Goal: Communication & Community: Answer question/provide support

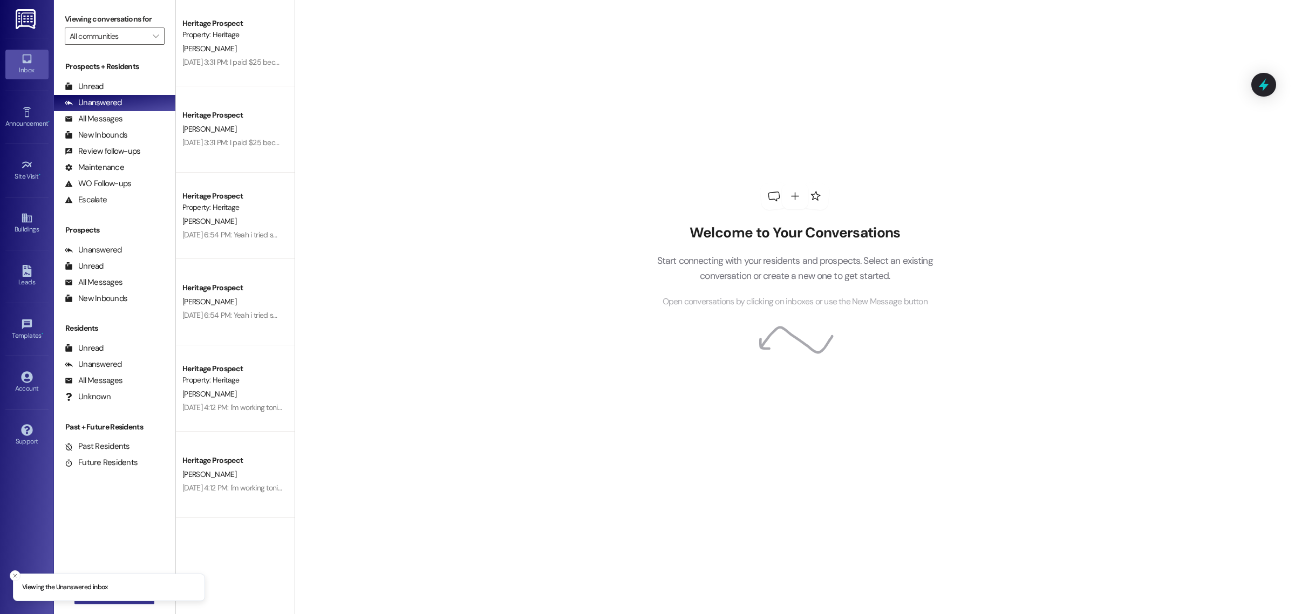
click at [120, 601] on button " New Message" at bounding box center [114, 595] width 80 height 17
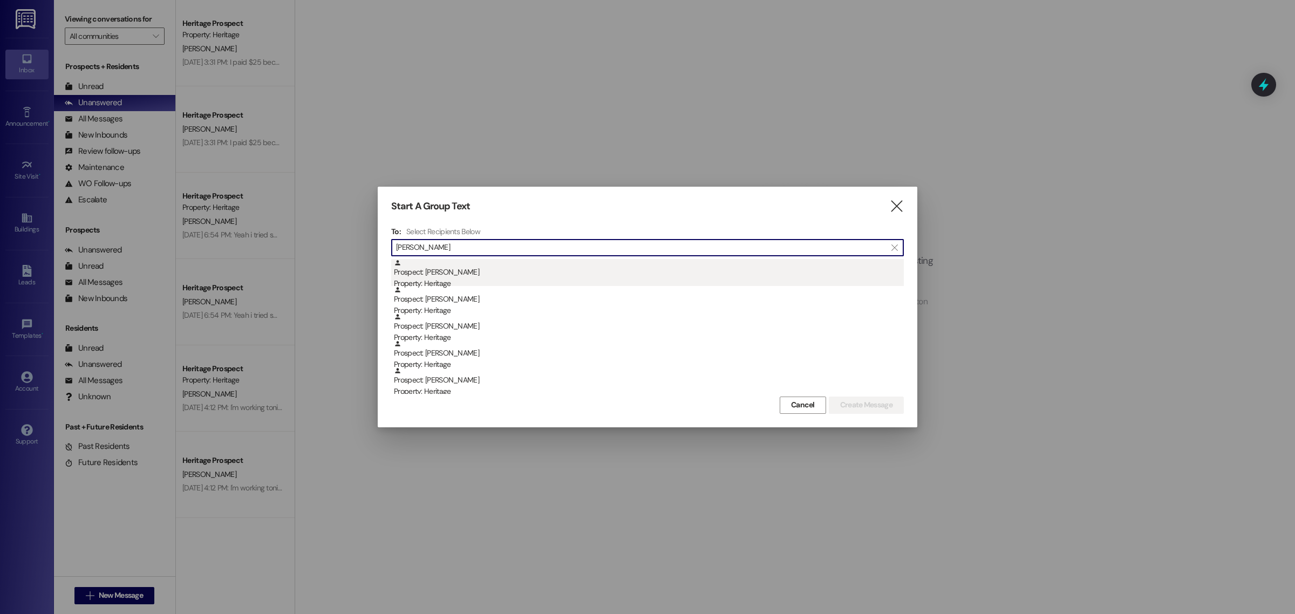
type input "[PERSON_NAME]"
click at [465, 271] on div "Prospect: [PERSON_NAME] Property: Heritage" at bounding box center [649, 274] width 510 height 31
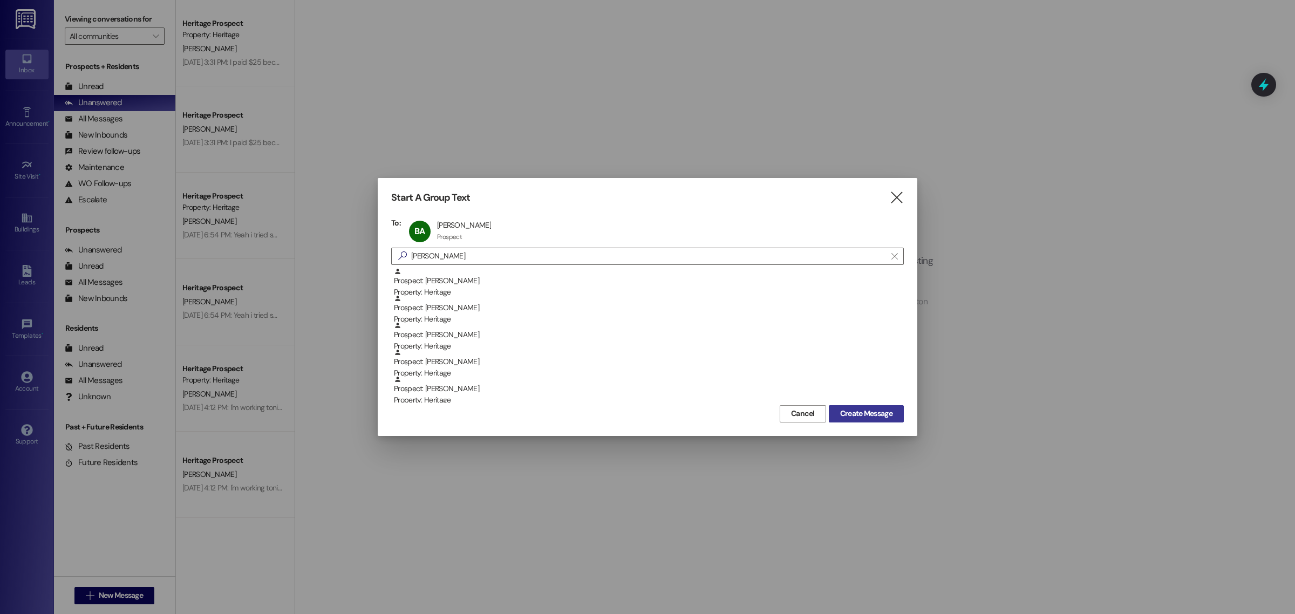
click at [866, 405] on button "Create Message" at bounding box center [866, 413] width 75 height 17
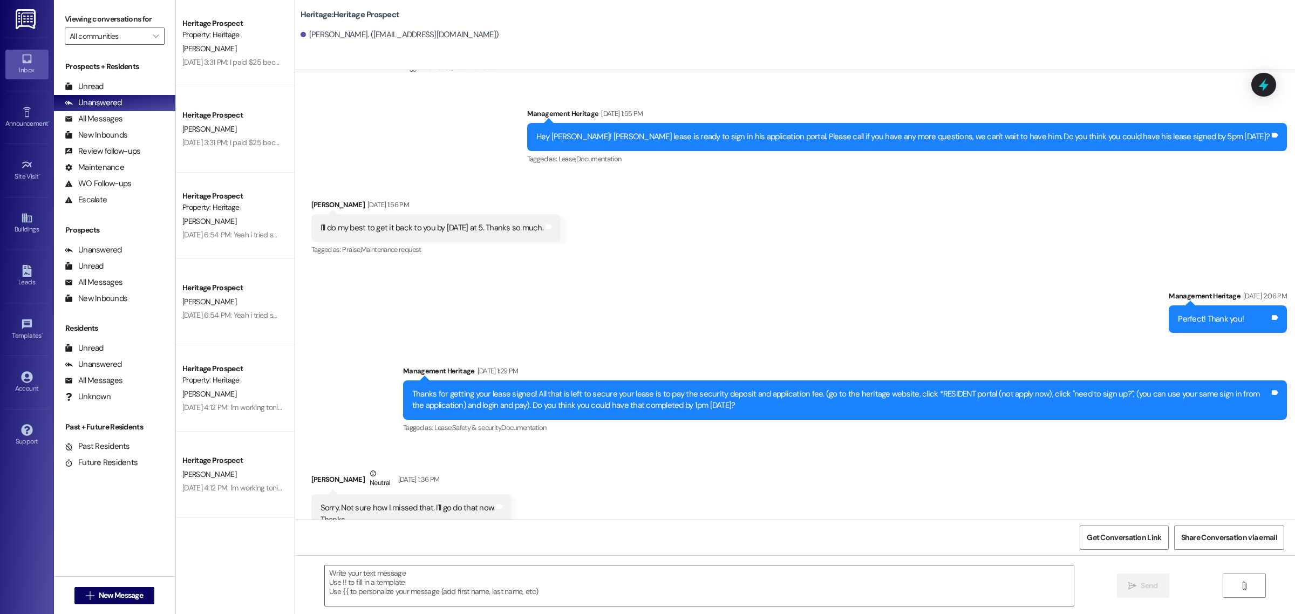
scroll to position [135, 0]
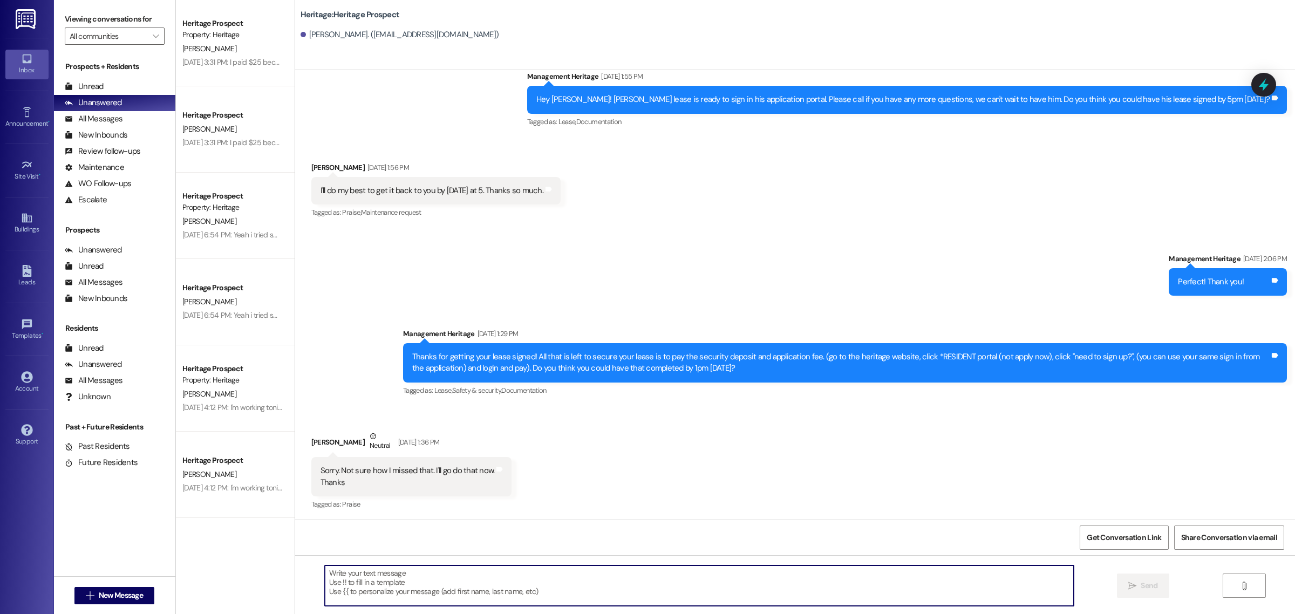
click at [354, 598] on textarea at bounding box center [699, 585] width 749 height 40
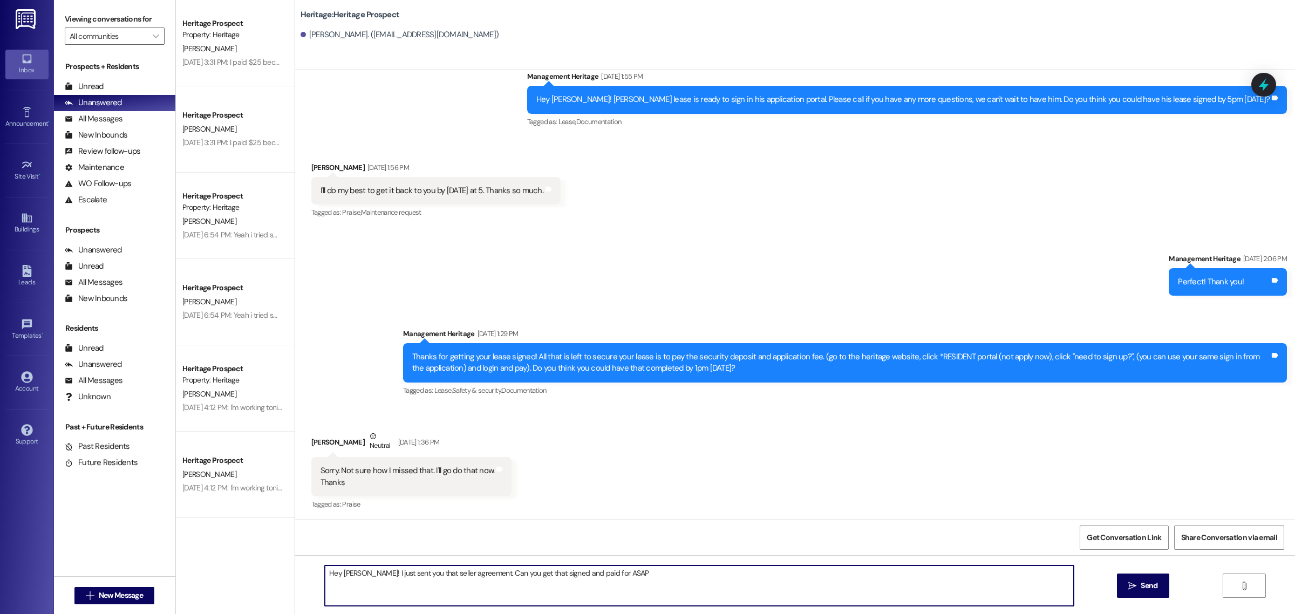
type textarea "Hey [PERSON_NAME]! I just sent you that seller agreement. Can you get that sign…"
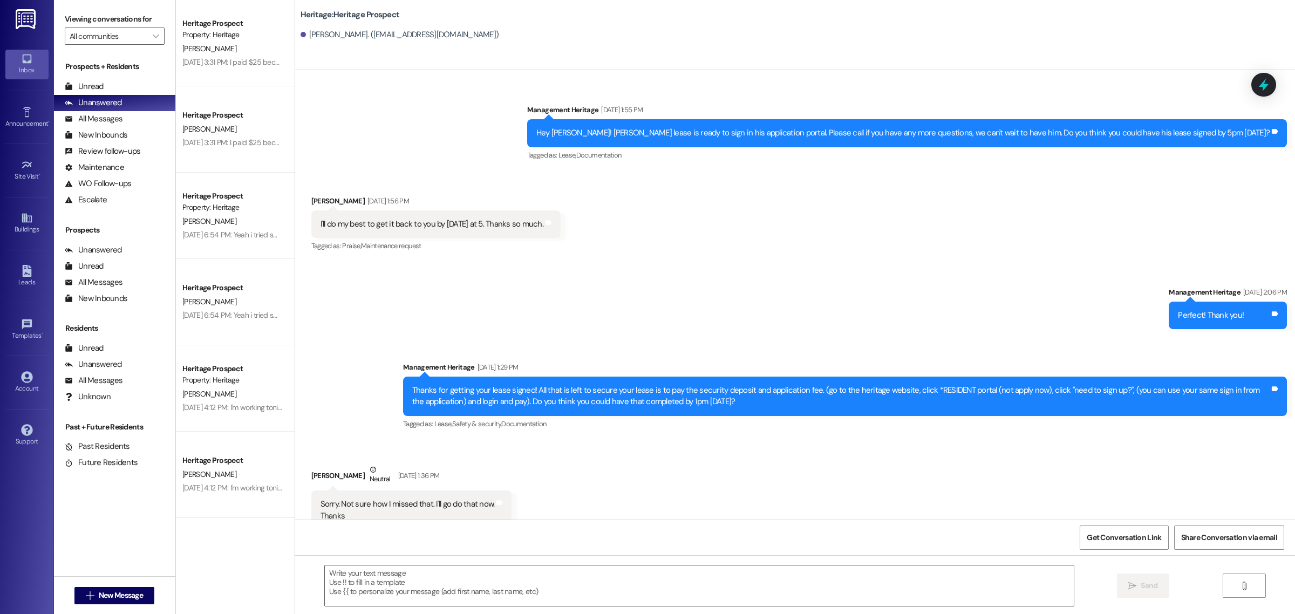
scroll to position [286, 0]
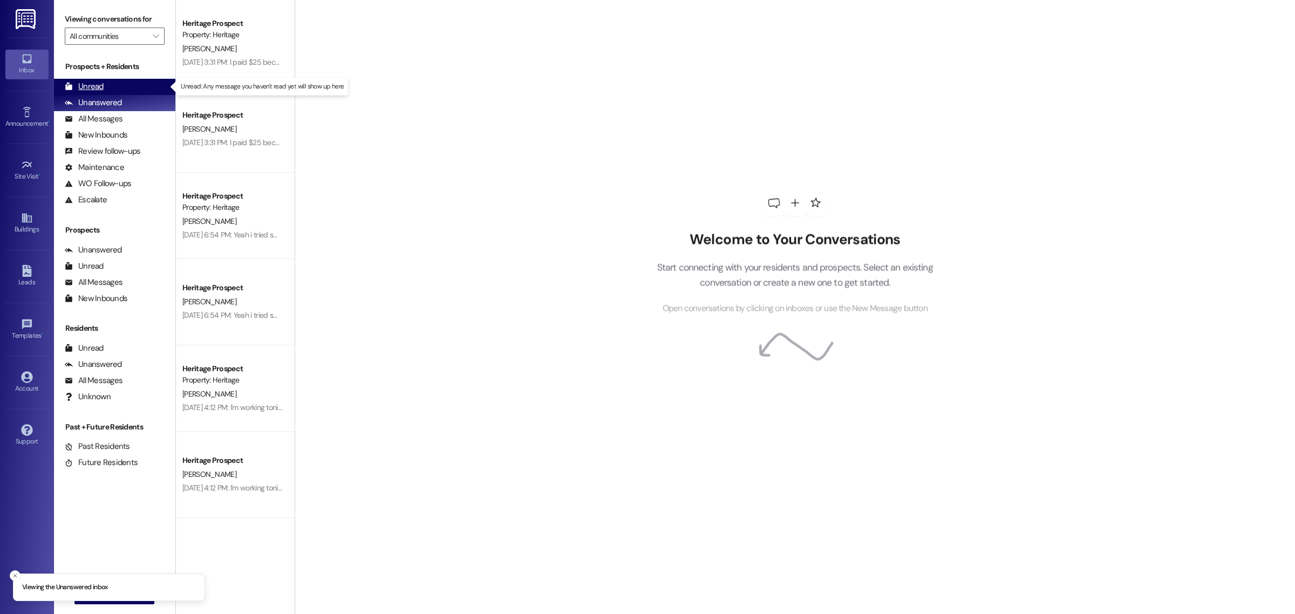
click at [124, 90] on div "Unread (0)" at bounding box center [114, 87] width 121 height 16
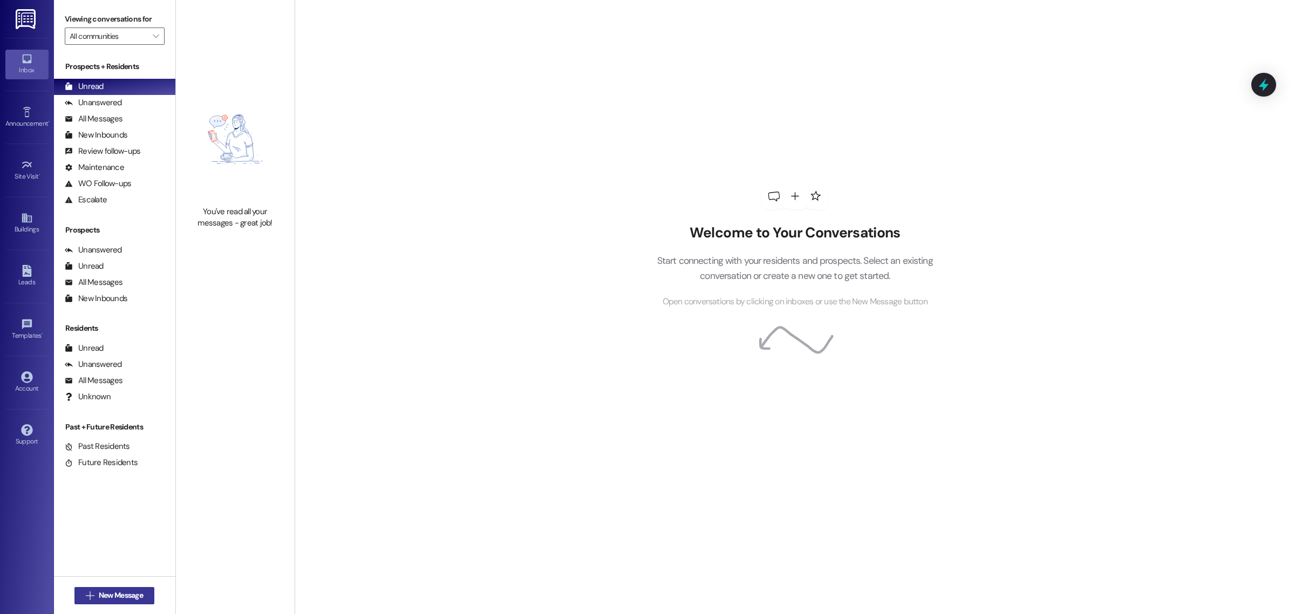
click at [132, 594] on span "New Message" at bounding box center [121, 595] width 44 height 11
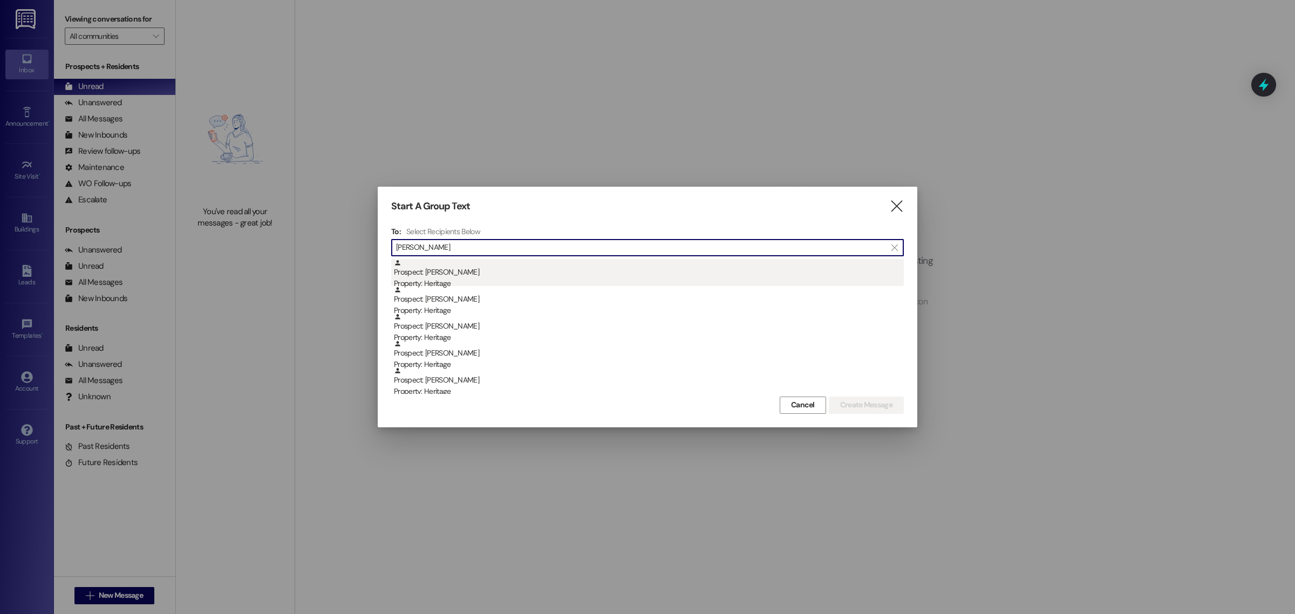
type input "[PERSON_NAME]"
click at [475, 265] on div "Prospect: [PERSON_NAME] Property: Heritage" at bounding box center [649, 274] width 510 height 31
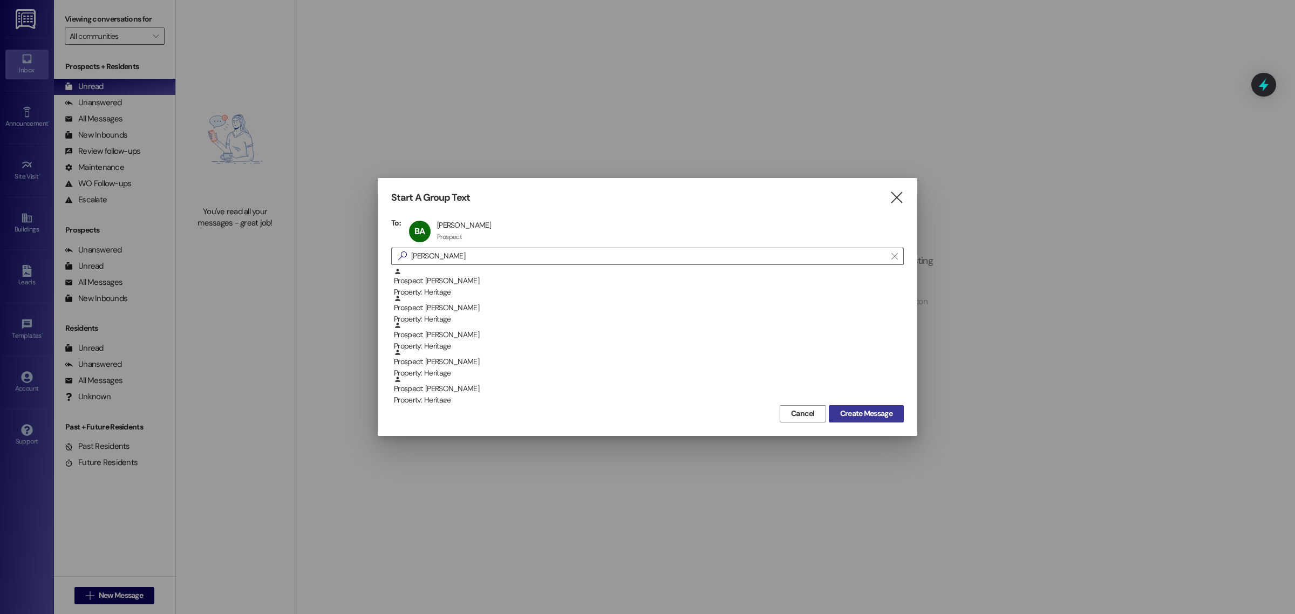
click at [864, 416] on span "Create Message" at bounding box center [866, 413] width 52 height 11
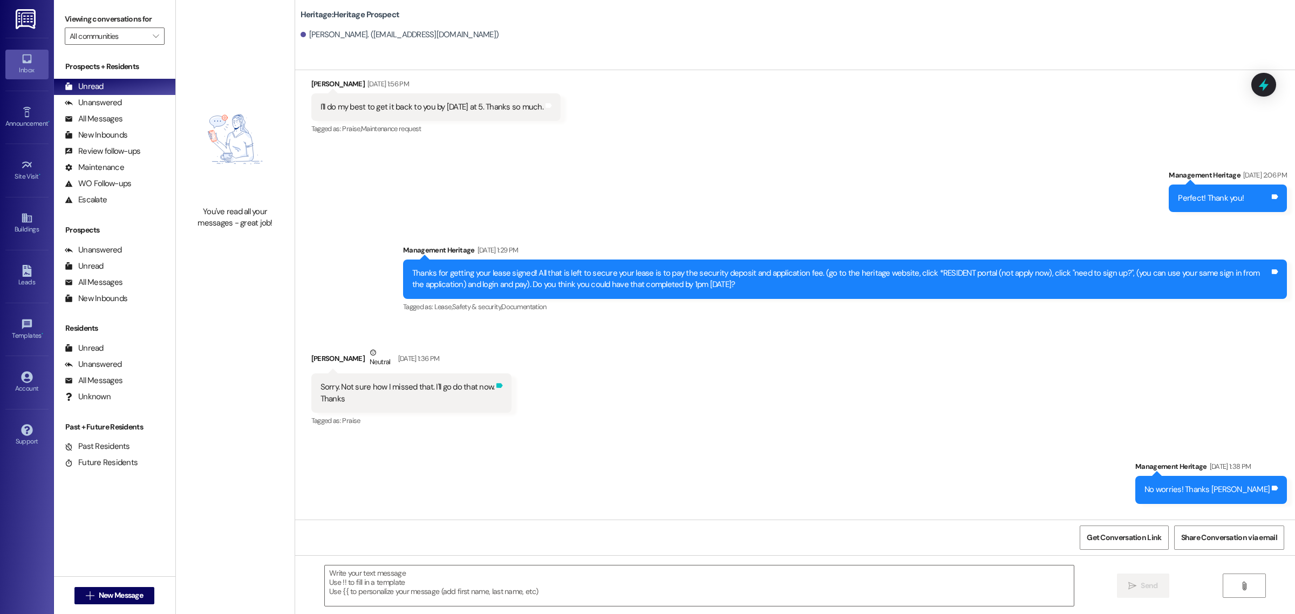
scroll to position [302, 0]
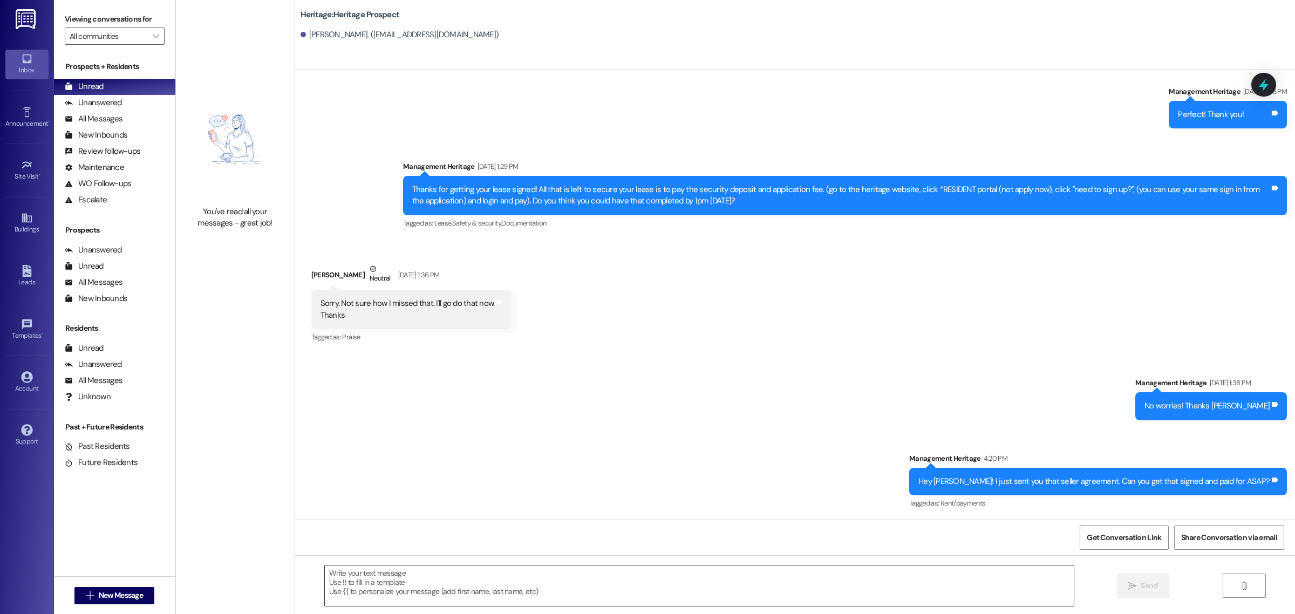
click at [409, 591] on textarea at bounding box center [699, 585] width 749 height 40
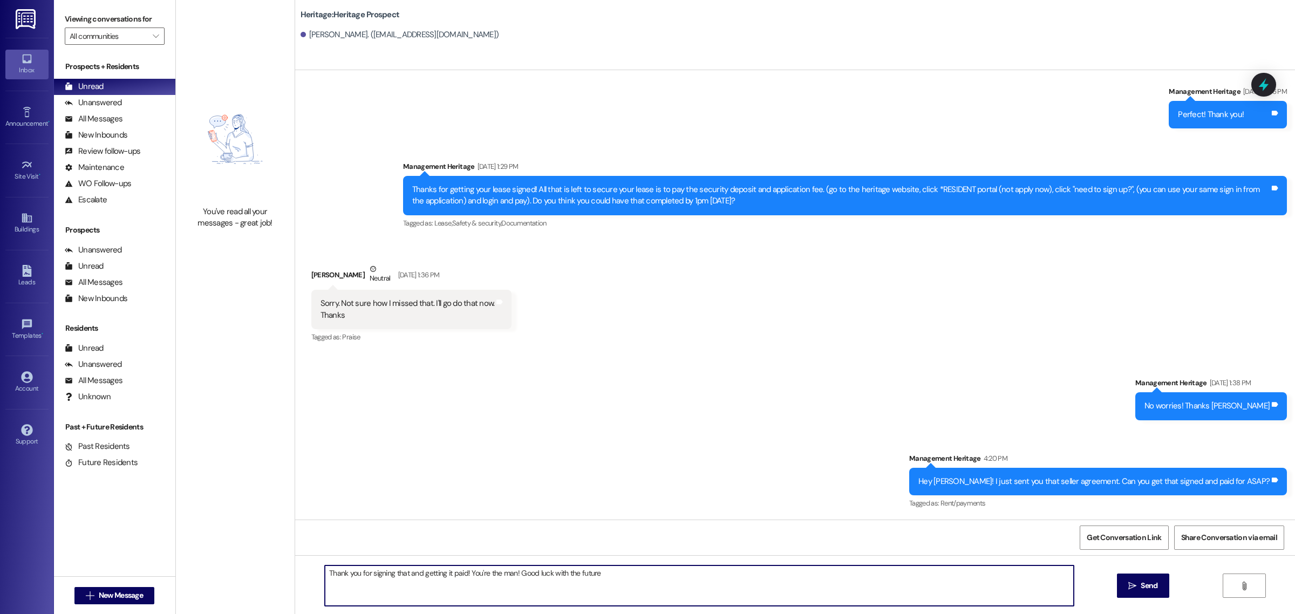
type textarea "Thank you for signing that and getting it paid! You're the man! Good luck with …"
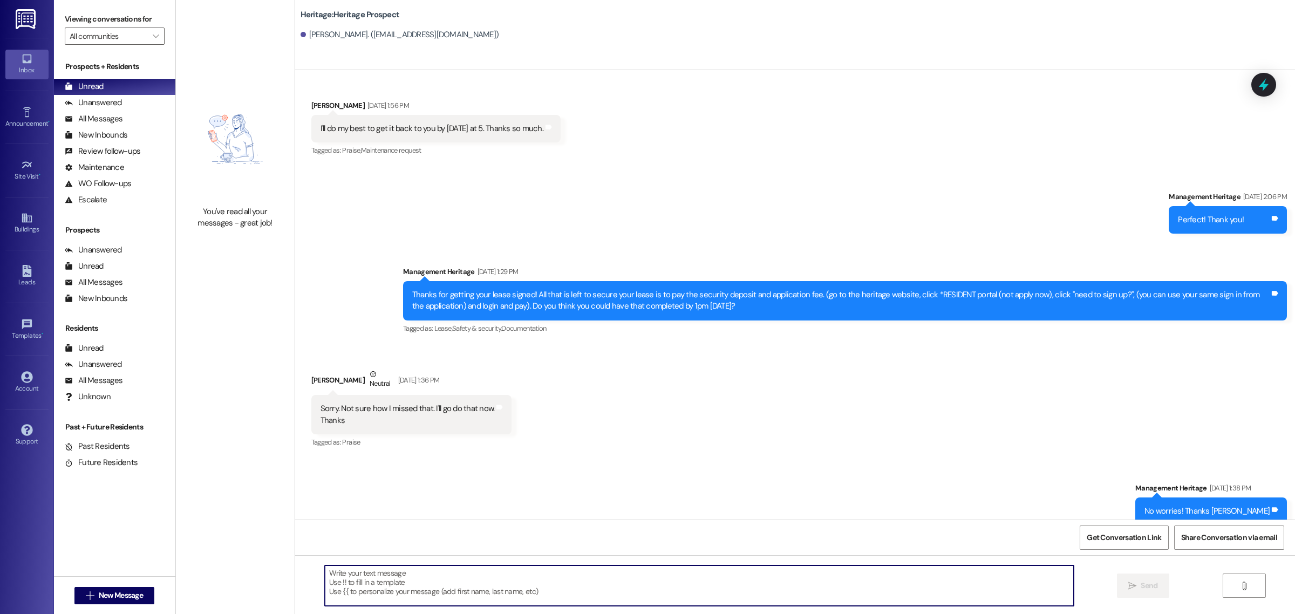
scroll to position [376, 0]
